Goal: Transaction & Acquisition: Purchase product/service

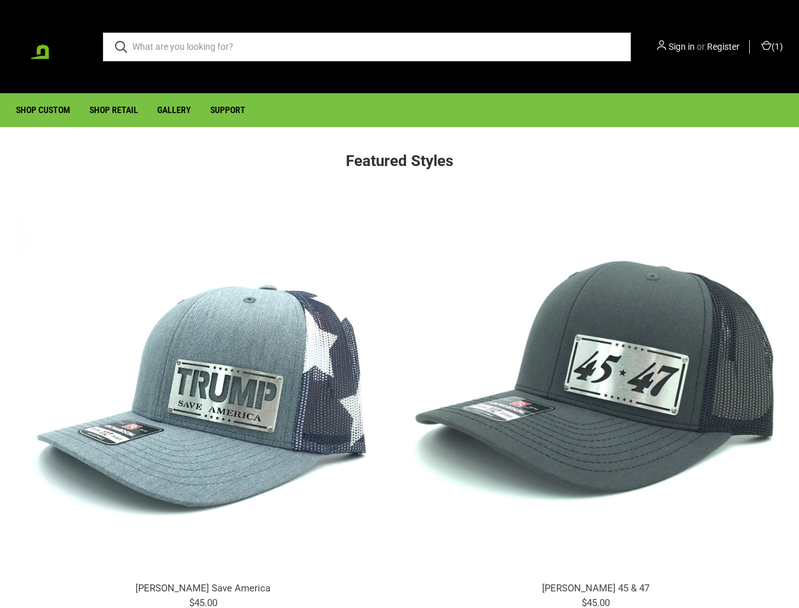
click at [373, 68] on div "Search Sign in or Register ( 1 )" at bounding box center [399, 47] width 786 height 68
click at [67, 118] on link "Shop Custom" at bounding box center [42, 110] width 73 height 33
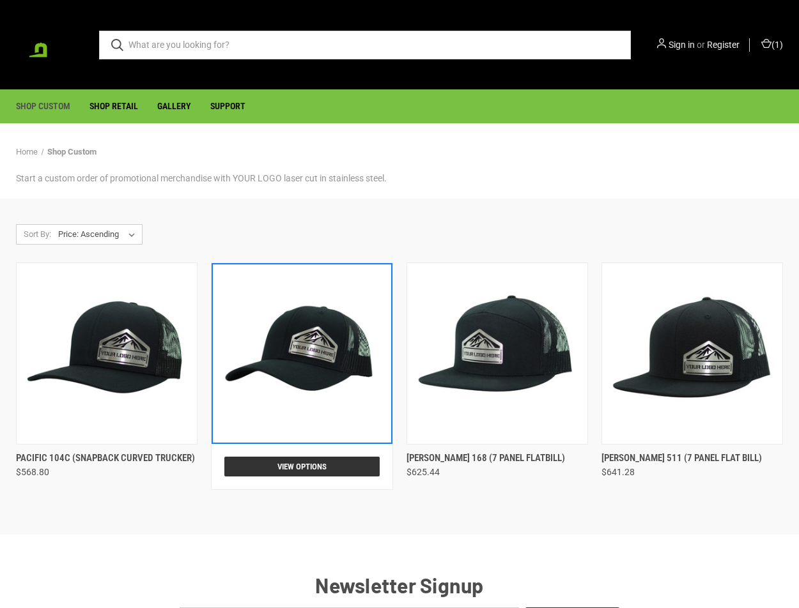
click at [306, 411] on img "Richardson 112 (snapback curved trucker), $601.20\a\a" at bounding box center [301, 353] width 176 height 176
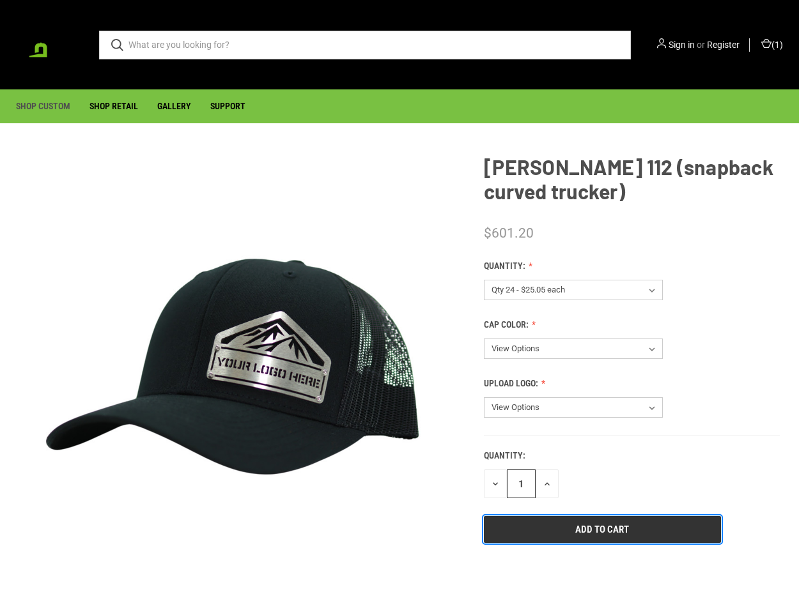
click at [533, 539] on input "Add to Cart" at bounding box center [602, 529] width 237 height 27
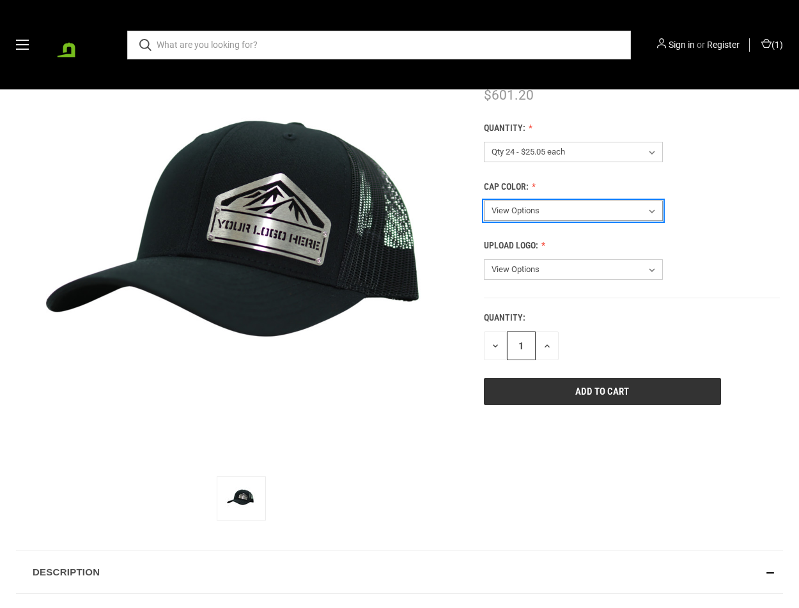
scroll to position [256, 0]
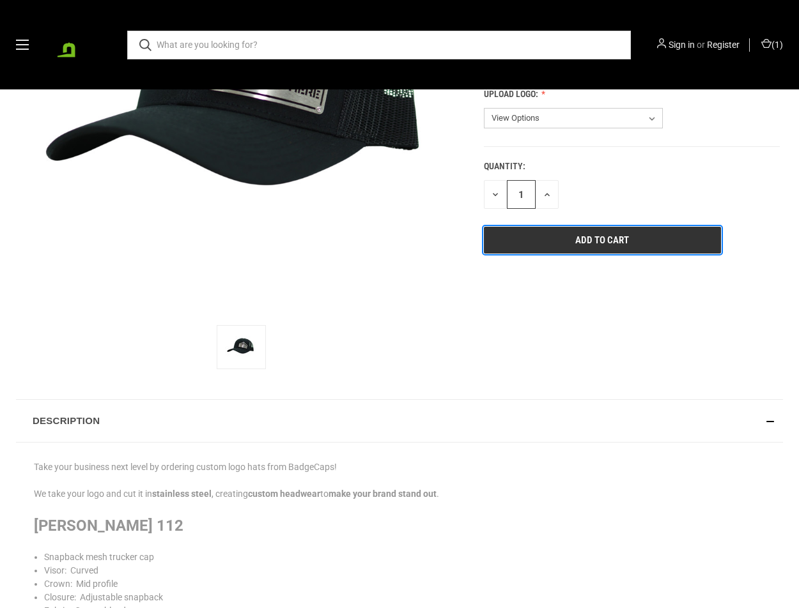
click at [620, 250] on input "Add to Cart" at bounding box center [602, 240] width 237 height 27
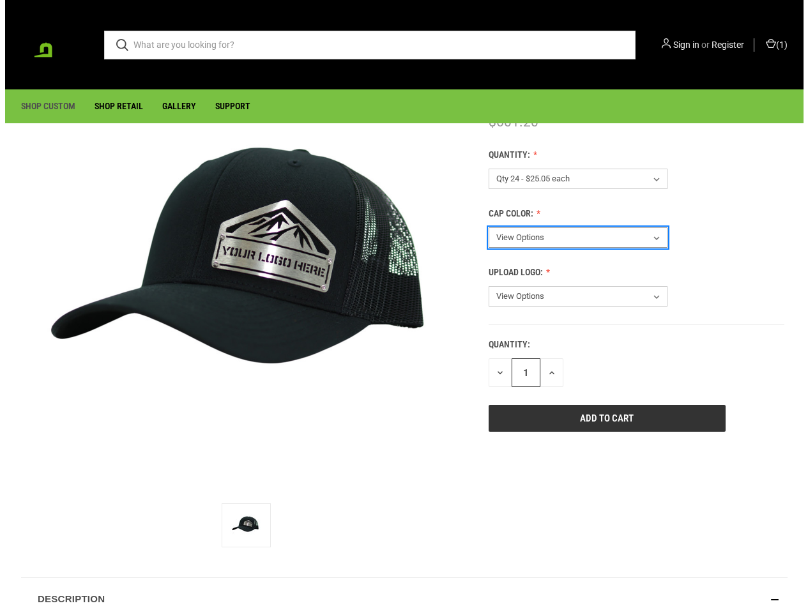
scroll to position [0, 0]
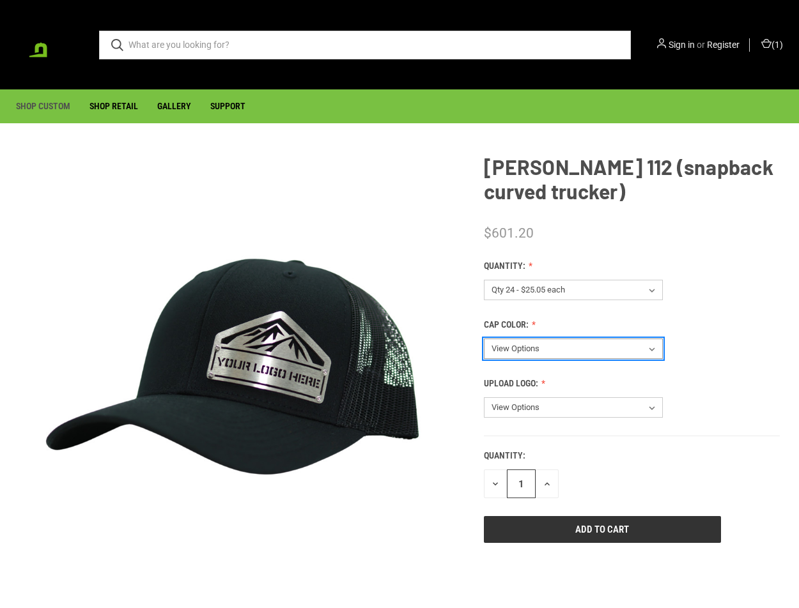
click at [520, 348] on select "View Options Select Cap Color After Checkout" at bounding box center [573, 349] width 179 height 20
select select "216"
click at [484, 339] on select "View Options Select Cap Color After Checkout" at bounding box center [573, 349] width 179 height 20
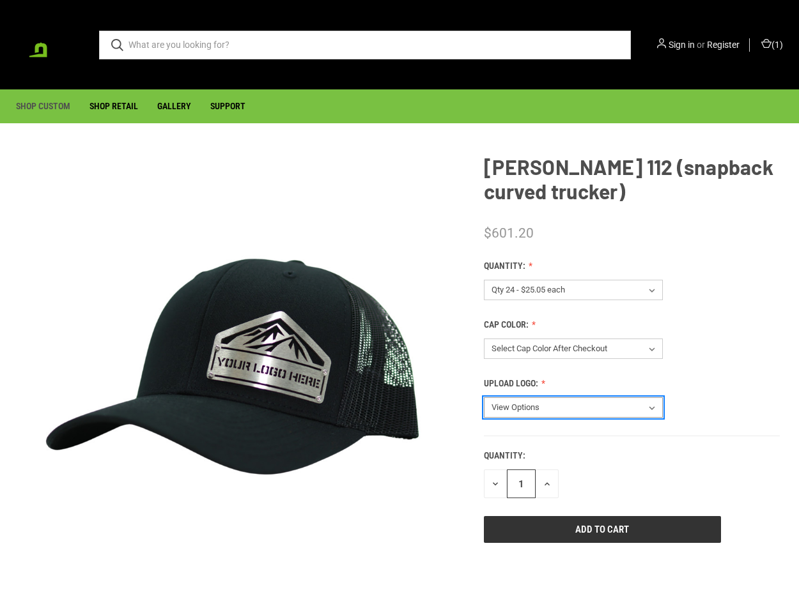
click at [519, 409] on select "View Options Upload Logo After Checkout" at bounding box center [573, 407] width 179 height 20
select select "217"
click at [484, 397] on select "View Options Upload Logo After Checkout" at bounding box center [573, 407] width 179 height 20
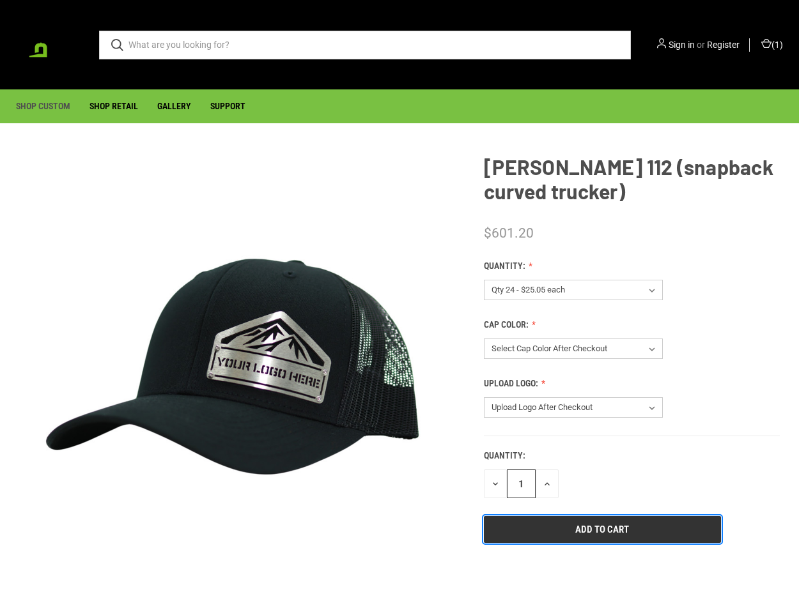
click at [528, 542] on input "Add to Cart" at bounding box center [602, 529] width 237 height 27
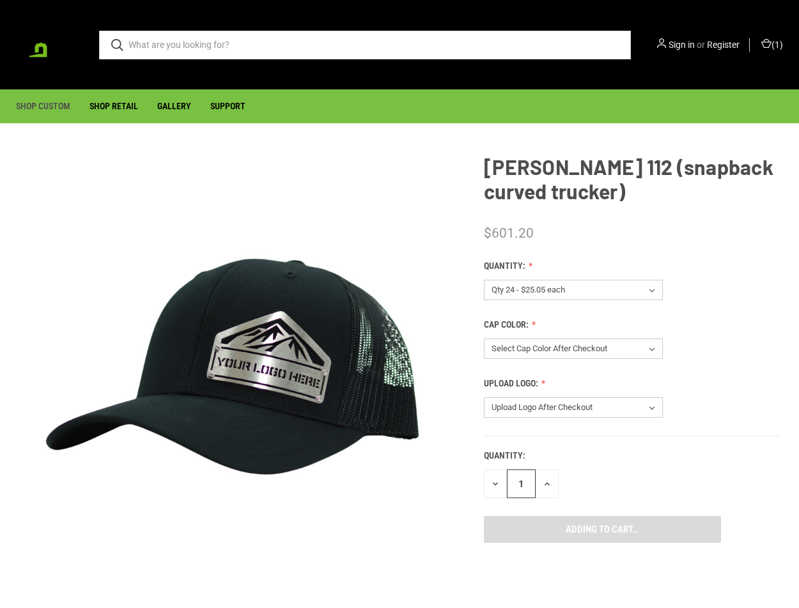
type input "Add to Cart"
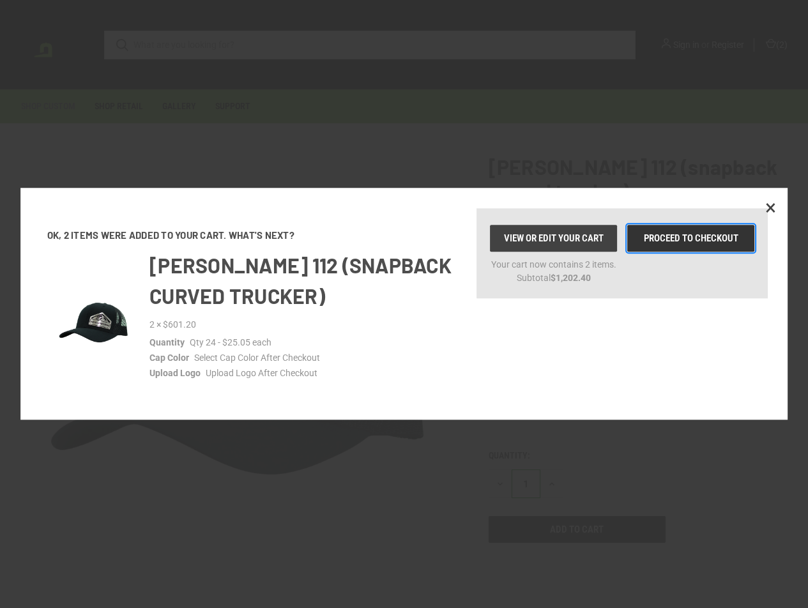
click at [680, 237] on link "Proceed to checkout" at bounding box center [690, 238] width 126 height 27
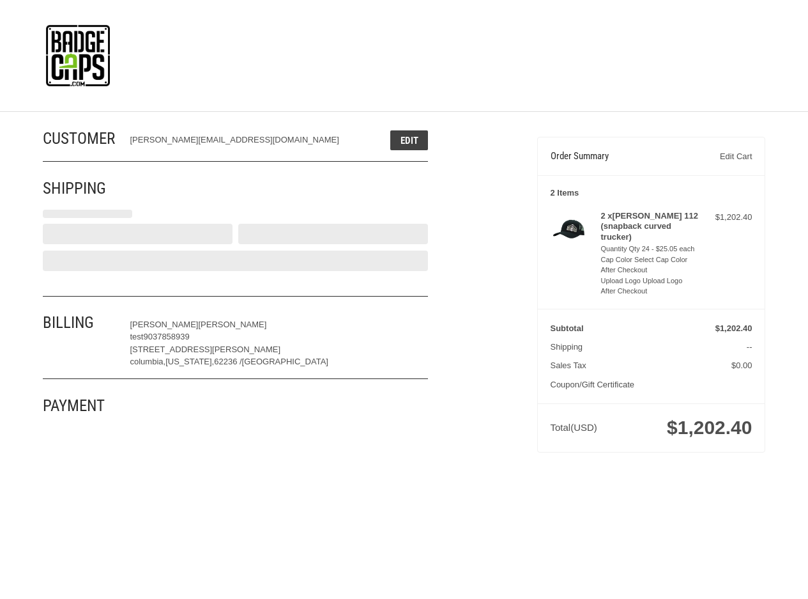
select select "US"
select select "IL"
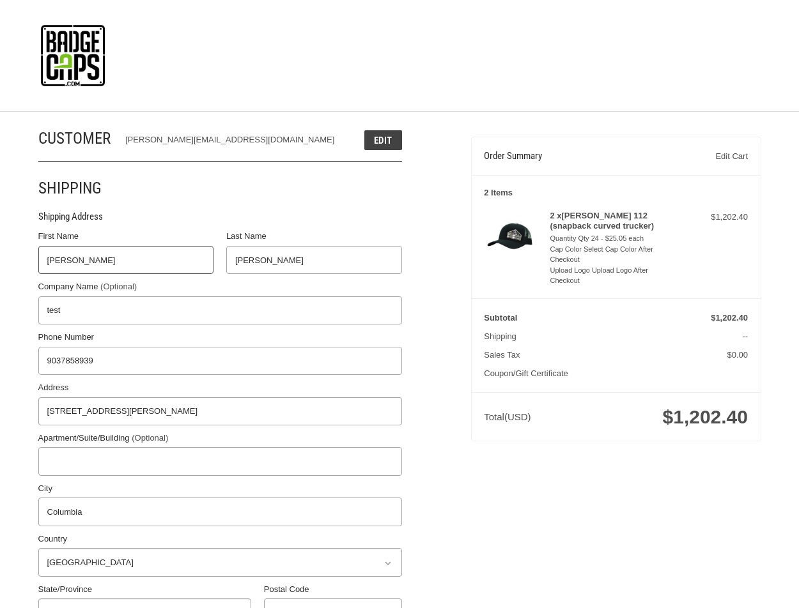
radio input "true"
click at [730, 154] on link "Edit Cart" at bounding box center [701, 156] width 94 height 13
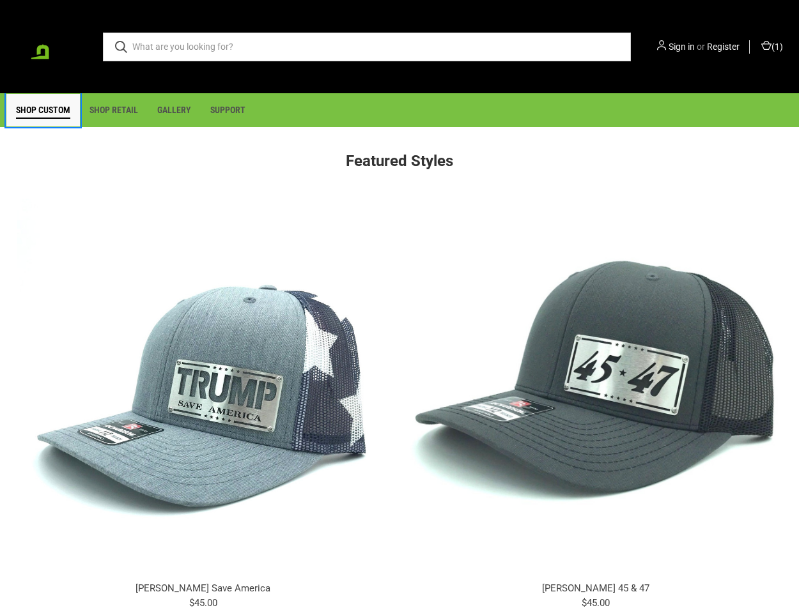
click at [29, 118] on link "Shop Custom" at bounding box center [42, 110] width 73 height 33
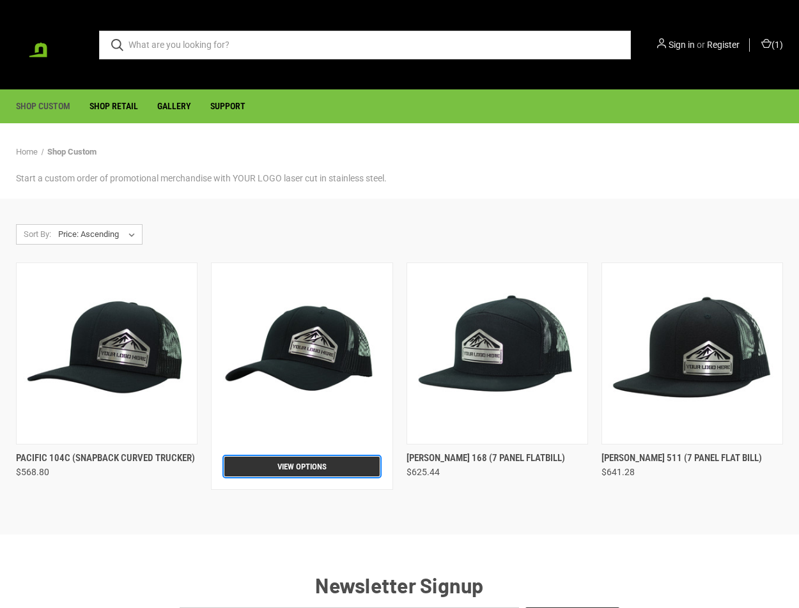
click at [289, 472] on link "View Options" at bounding box center [301, 467] width 155 height 20
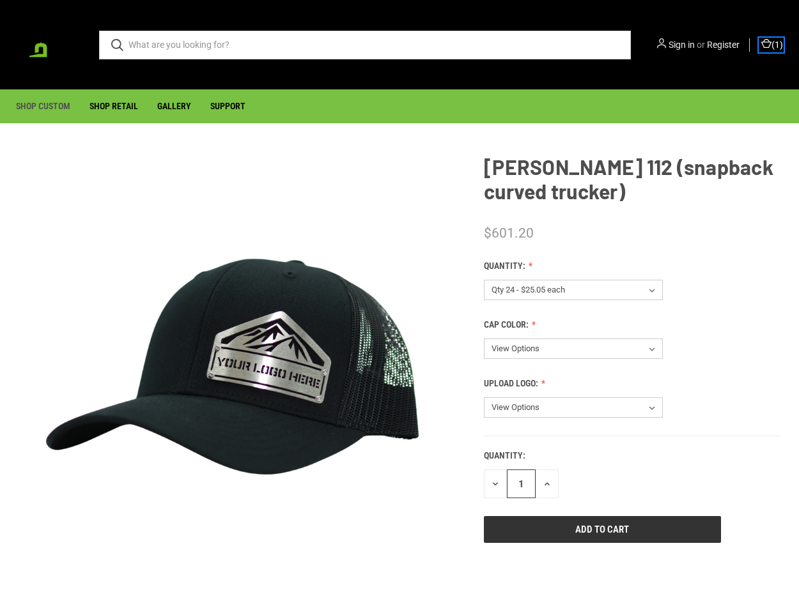
click at [775, 49] on span "1" at bounding box center [776, 44] width 5 height 13
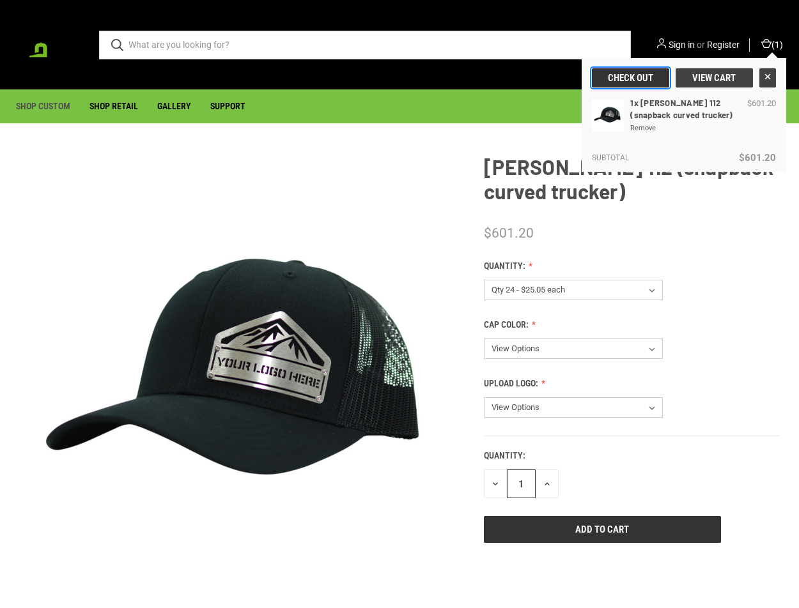
click at [646, 79] on link "Check out" at bounding box center [630, 77] width 77 height 19
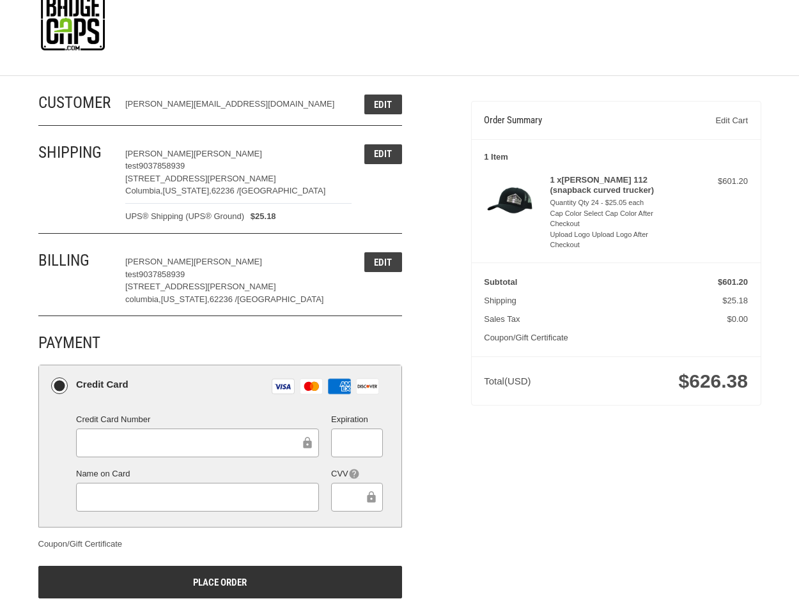
scroll to position [54, 0]
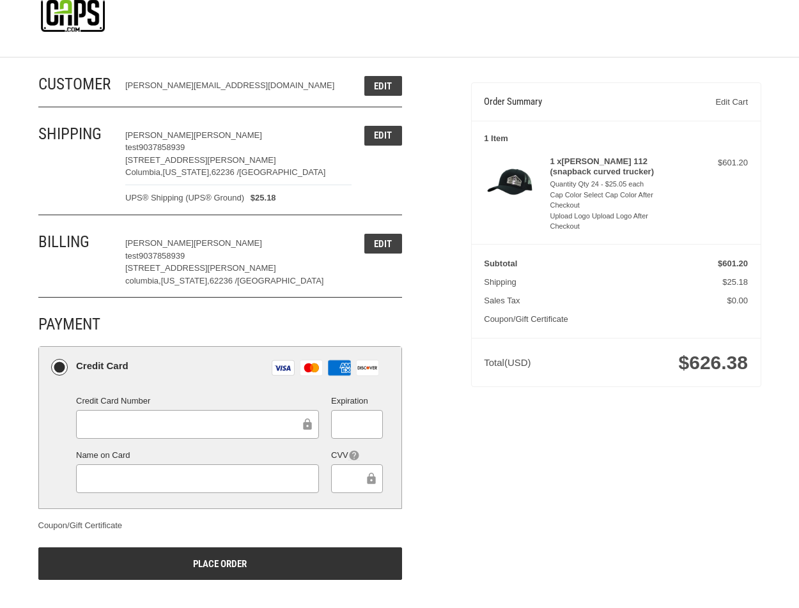
click at [77, 11] on img at bounding box center [73, 1] width 64 height 61
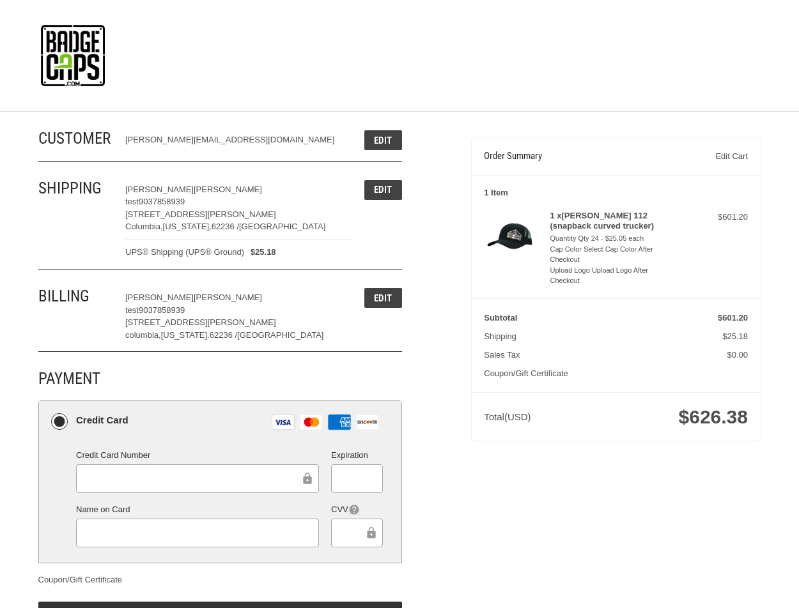
click at [75, 59] on img at bounding box center [73, 55] width 64 height 61
